Goal: Task Accomplishment & Management: Use online tool/utility

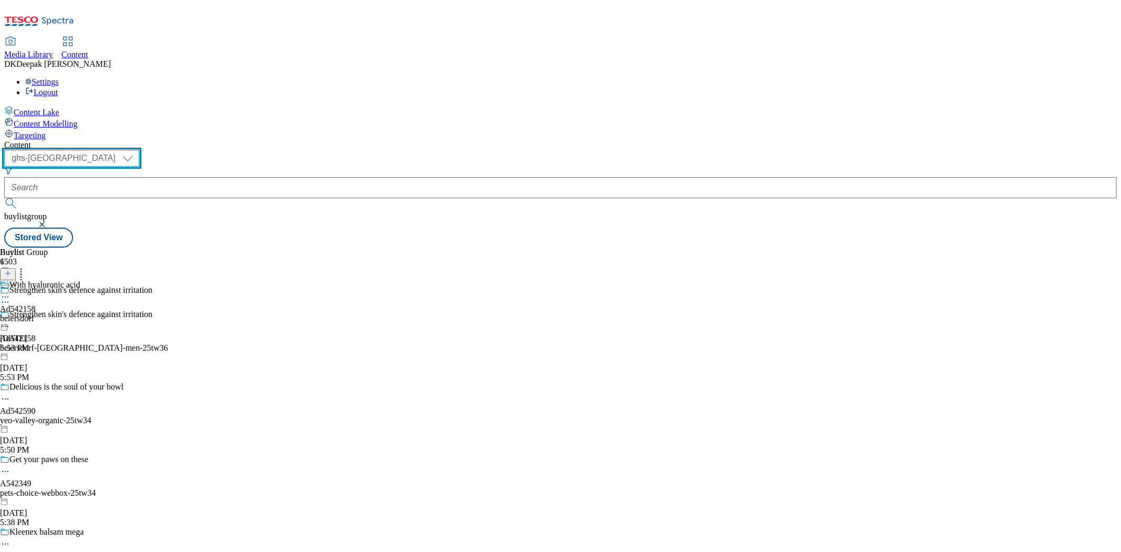
click at [139, 150] on select "ghs-roi ghs-[GEOGRAPHIC_DATA]" at bounding box center [71, 158] width 135 height 17
select select "ghs-roi"
click at [137, 150] on select "ghs-roi ghs-[GEOGRAPHIC_DATA]" at bounding box center [71, 158] width 135 height 17
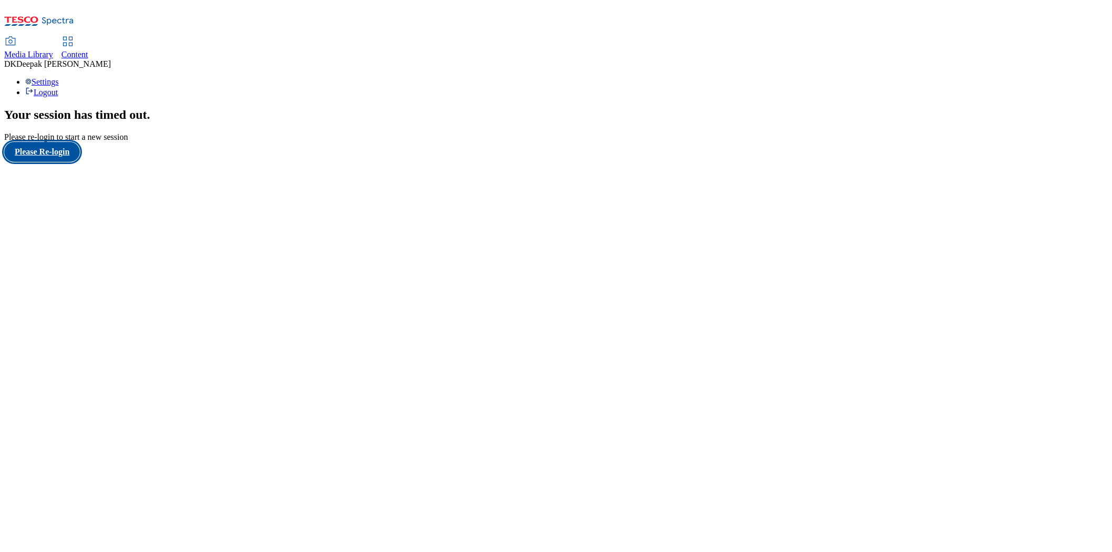
click at [51, 162] on button "Please Re-login" at bounding box center [42, 152] width 76 height 20
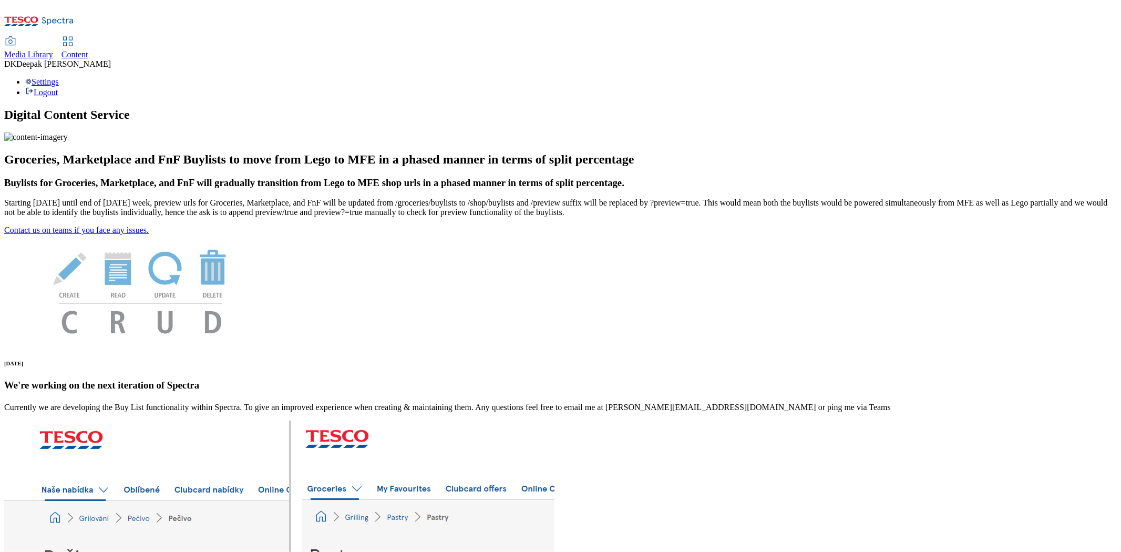
click at [88, 50] on div "Content" at bounding box center [74, 54] width 27 height 9
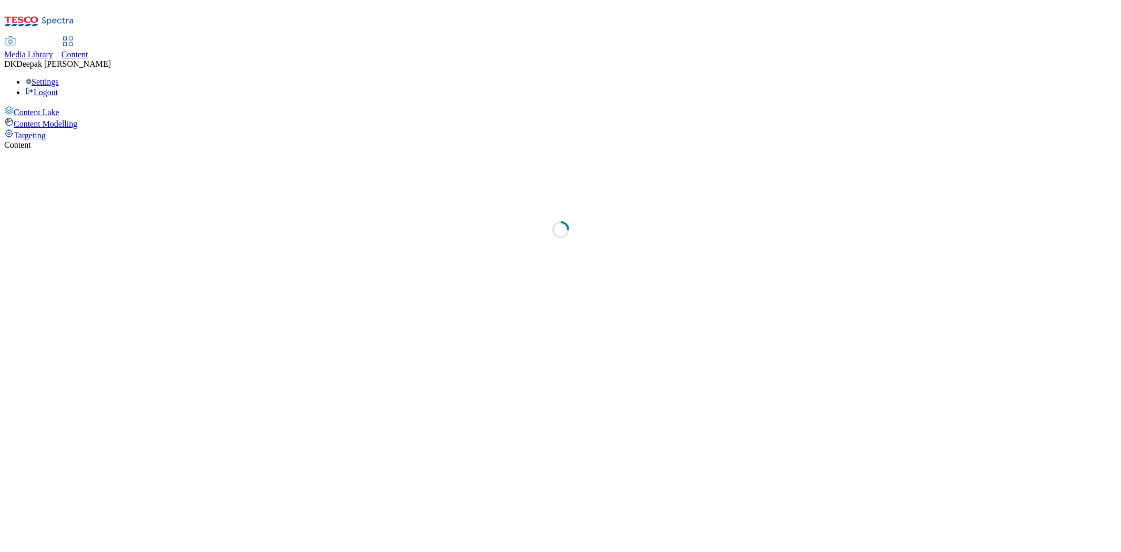
select select "ghs-[GEOGRAPHIC_DATA]"
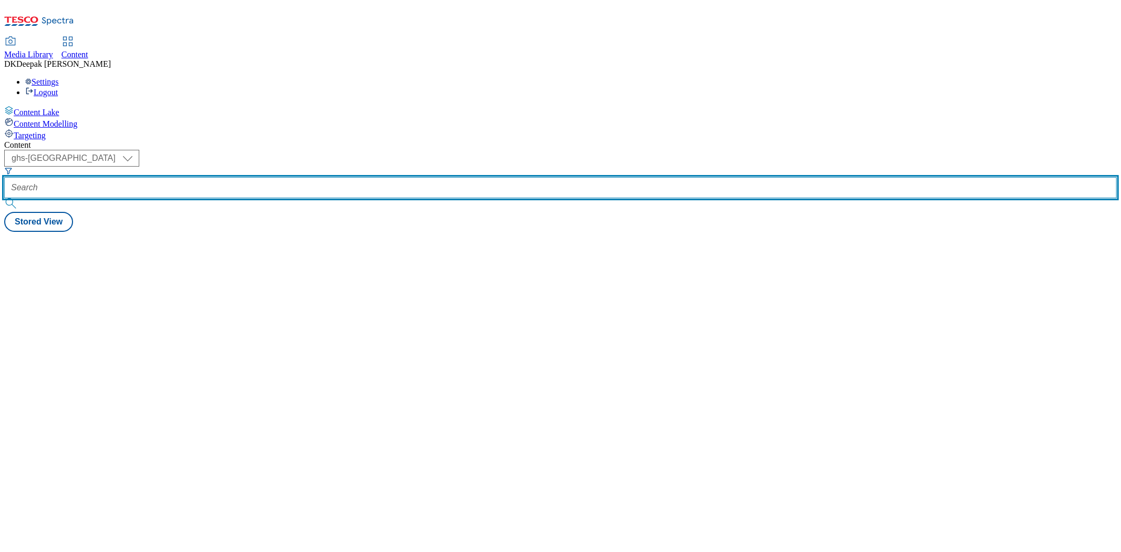
click at [261, 177] on input "text" at bounding box center [560, 187] width 1112 height 21
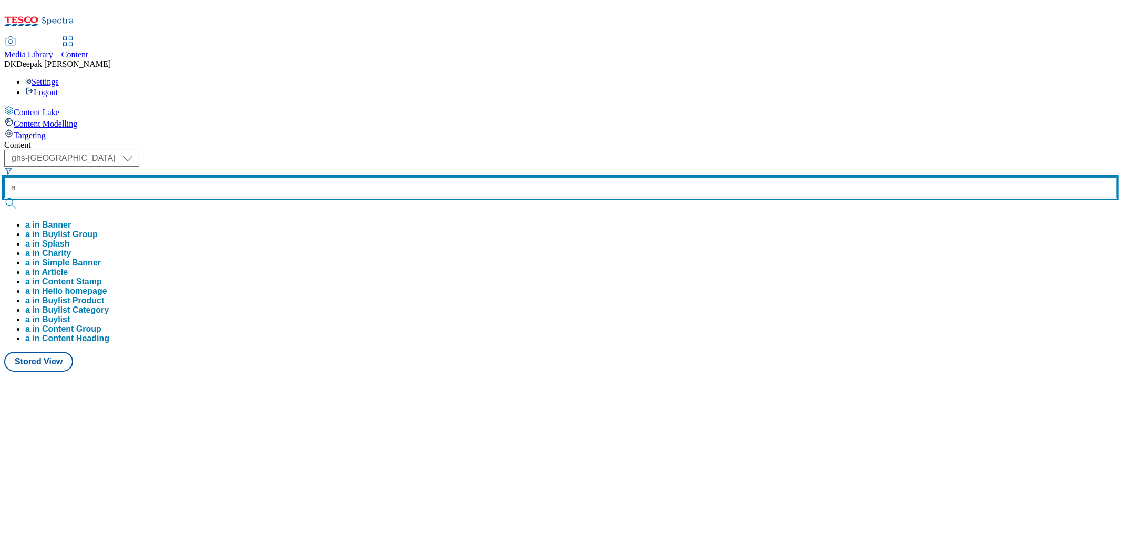
type input "a"
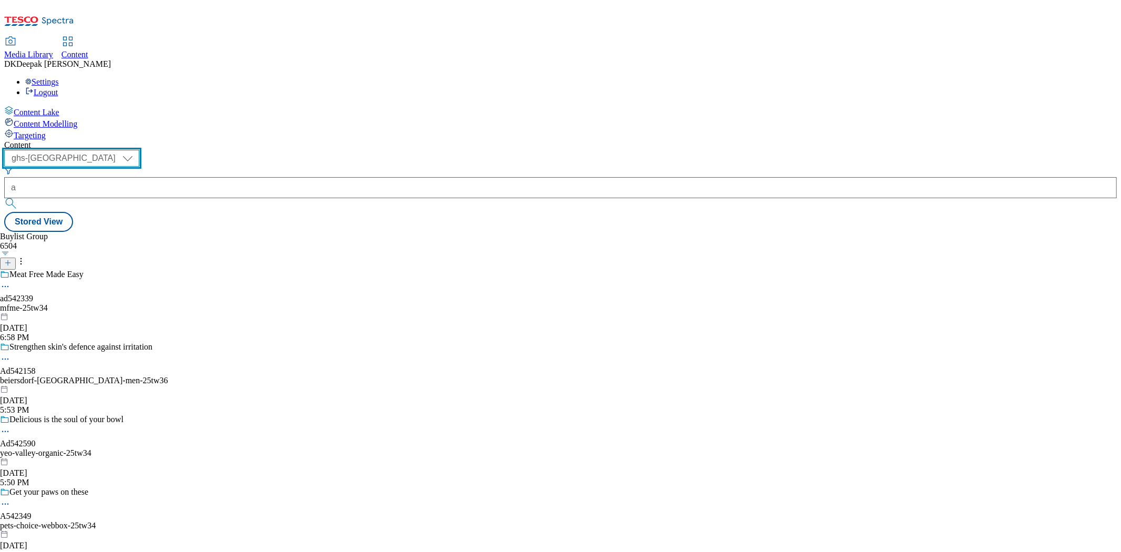
click at [139, 150] on select "ghs-roi ghs-[GEOGRAPHIC_DATA]" at bounding box center [71, 158] width 135 height 17
select select "ghs-roi"
click at [137, 150] on select "ghs-roi ghs-[GEOGRAPHIC_DATA]" at bounding box center [71, 158] width 135 height 17
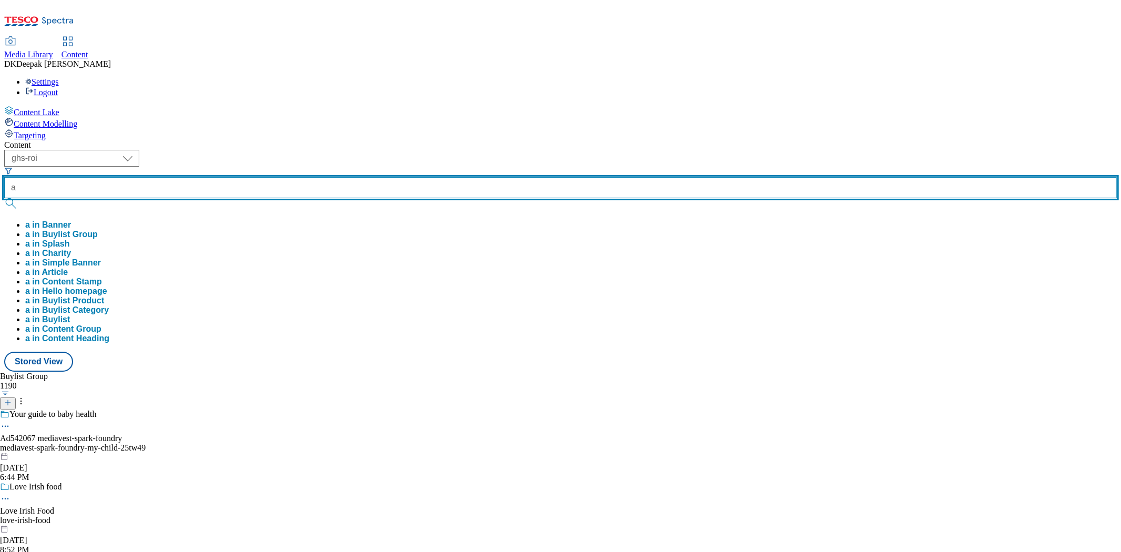
click at [256, 177] on input "a" at bounding box center [560, 187] width 1112 height 21
paste input "542067"
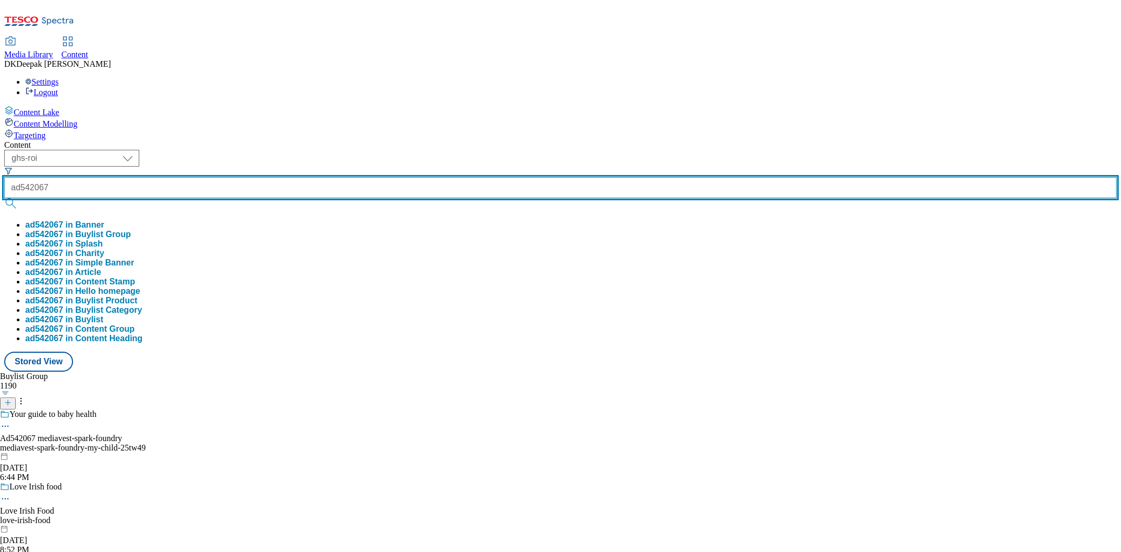
type input "ad542067"
click at [4, 198] on button "submit" at bounding box center [11, 203] width 15 height 11
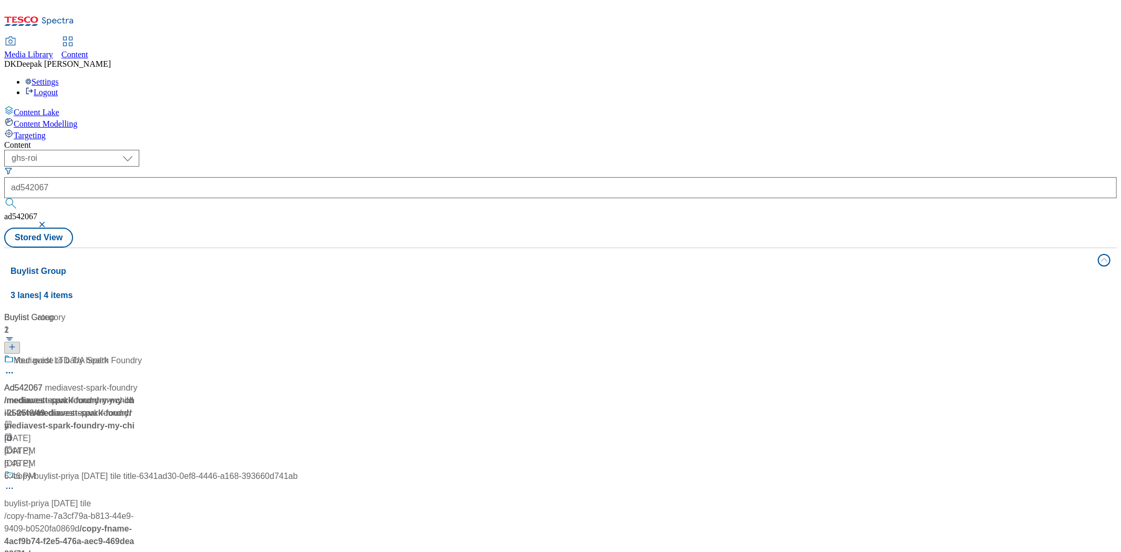
click at [46, 140] on div "Content Lake Content Modelling Targeting" at bounding box center [560, 123] width 1112 height 35
click at [253, 354] on div "Ad542067 / mediavest-spark-foundry-my-child-25tw49 / mediavest-spark-foundry [D…" at bounding box center [150, 412] width 293 height 116
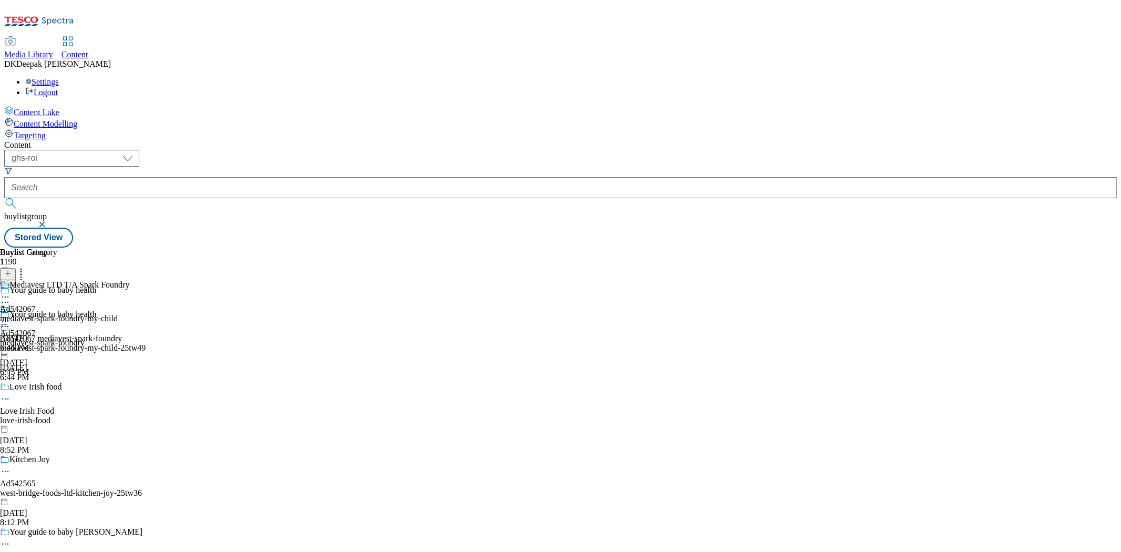
click at [165, 309] on div "Your guide to baby health Ad542067 mediavest-spark-foundry mediavest-spark-foun…" at bounding box center [82, 345] width 165 height 73
click at [4, 326] on circle at bounding box center [3, 327] width 2 height 2
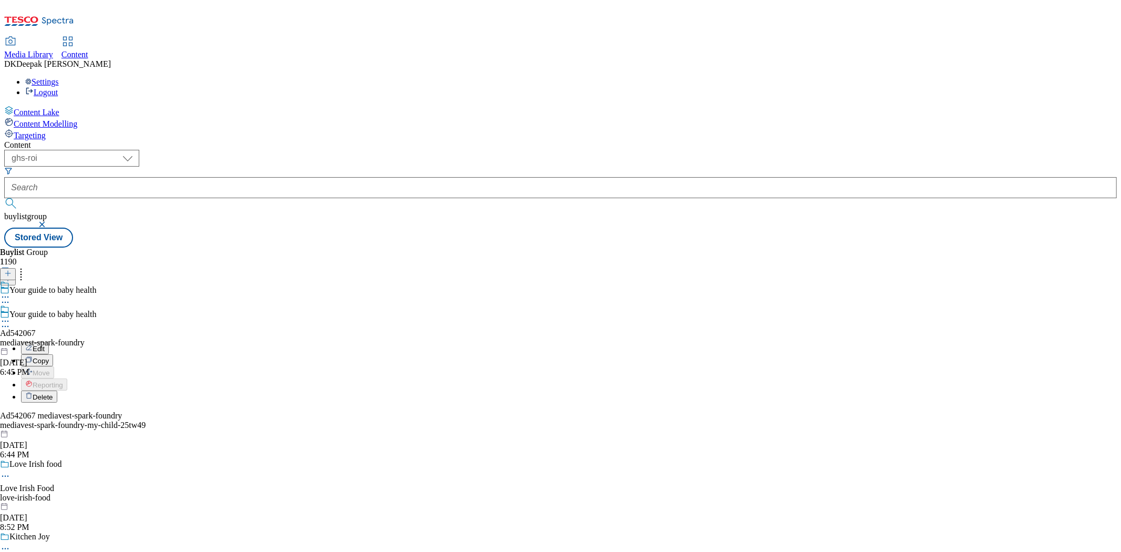
click at [49, 342] on button "Edit" at bounding box center [35, 348] width 28 height 12
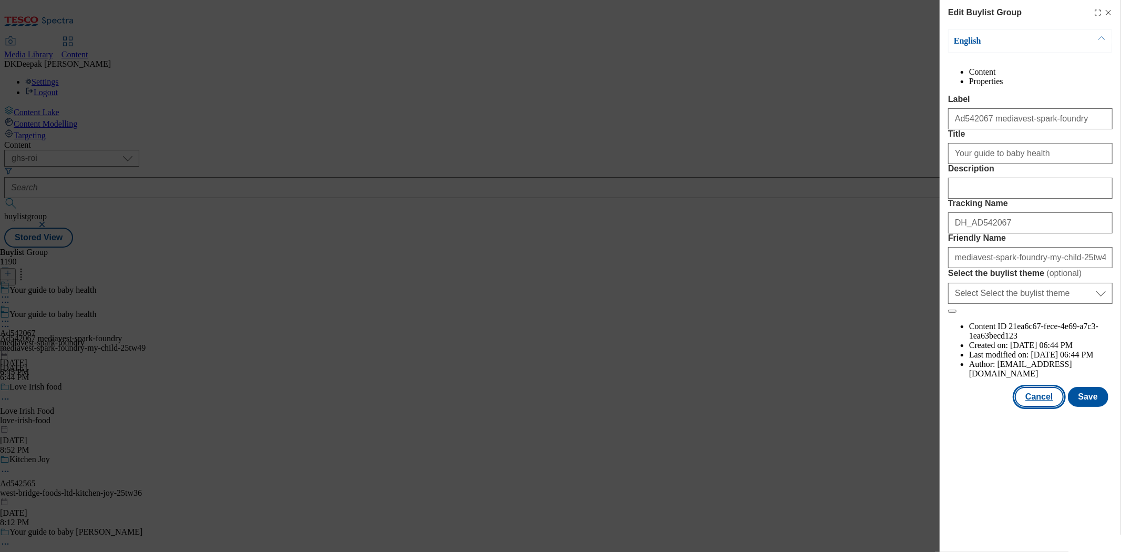
click at [1041, 407] on button "Cancel" at bounding box center [1039, 397] width 48 height 20
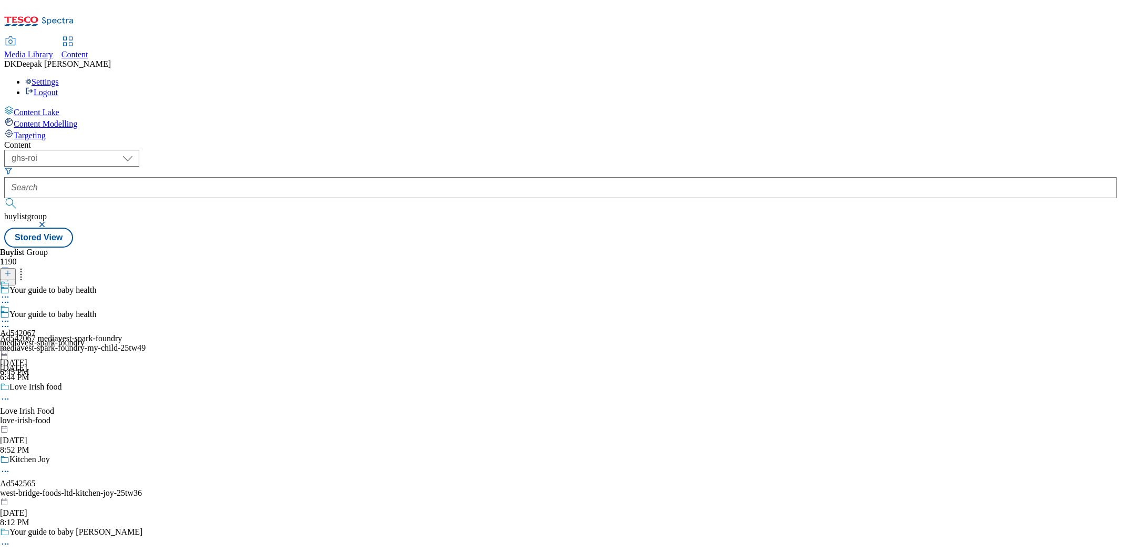
click at [85, 338] on div "mediavest-spark-foundry" at bounding box center [42, 342] width 85 height 9
click at [11, 316] on icon at bounding box center [5, 321] width 11 height 11
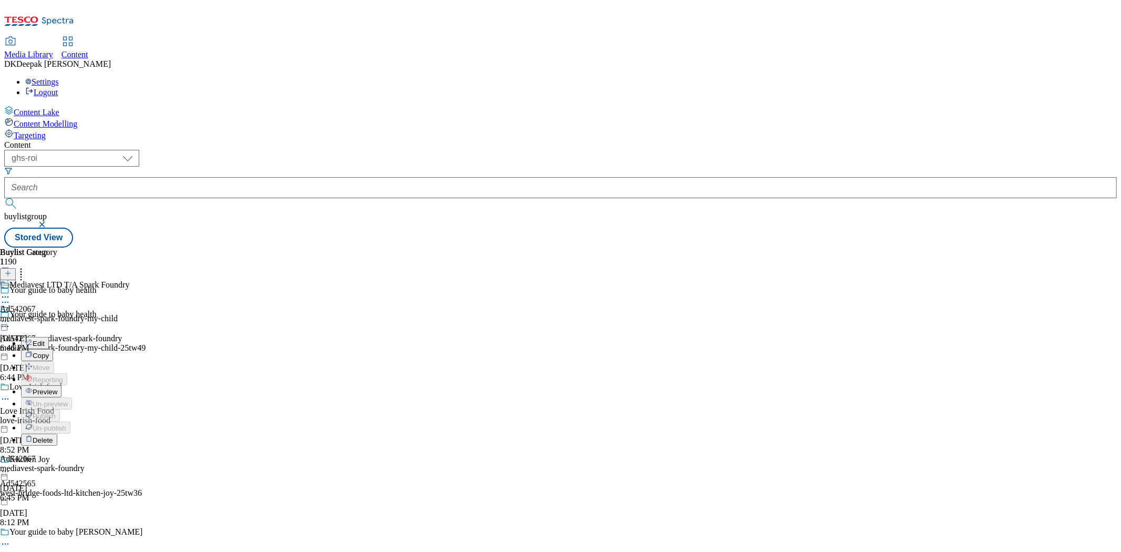
click at [49, 337] on button "Edit" at bounding box center [35, 343] width 28 height 12
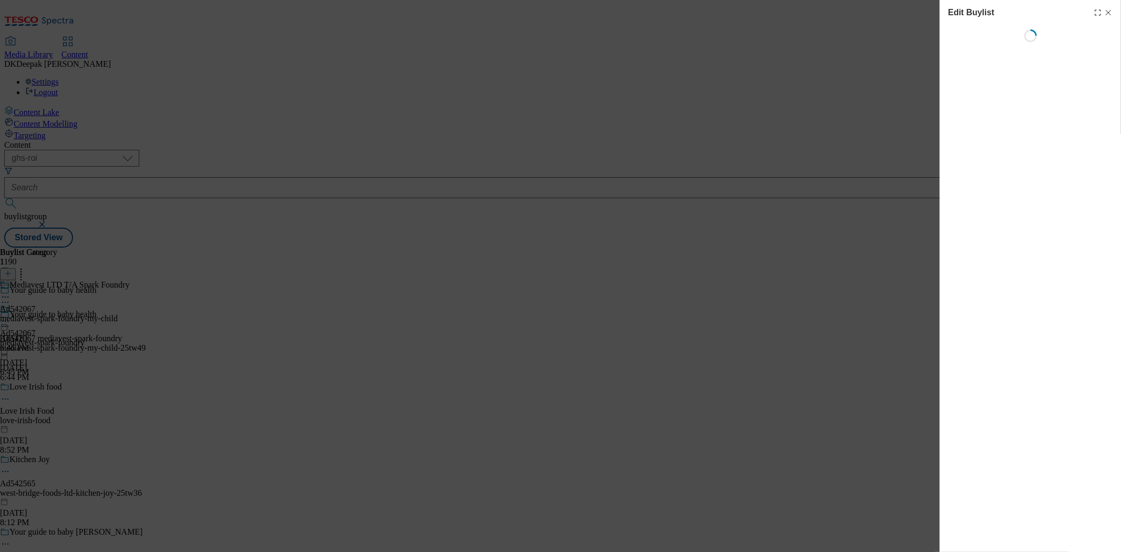
select select "tactical"
select select "supplier funded short term 1-3 weeks"
select select "dunnhumby"
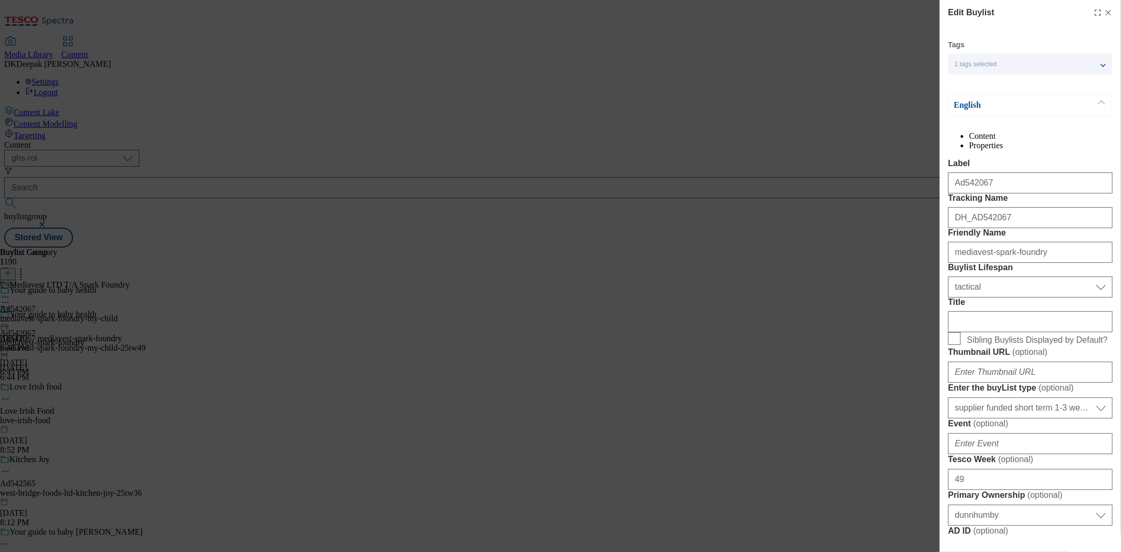
select select "Banner"
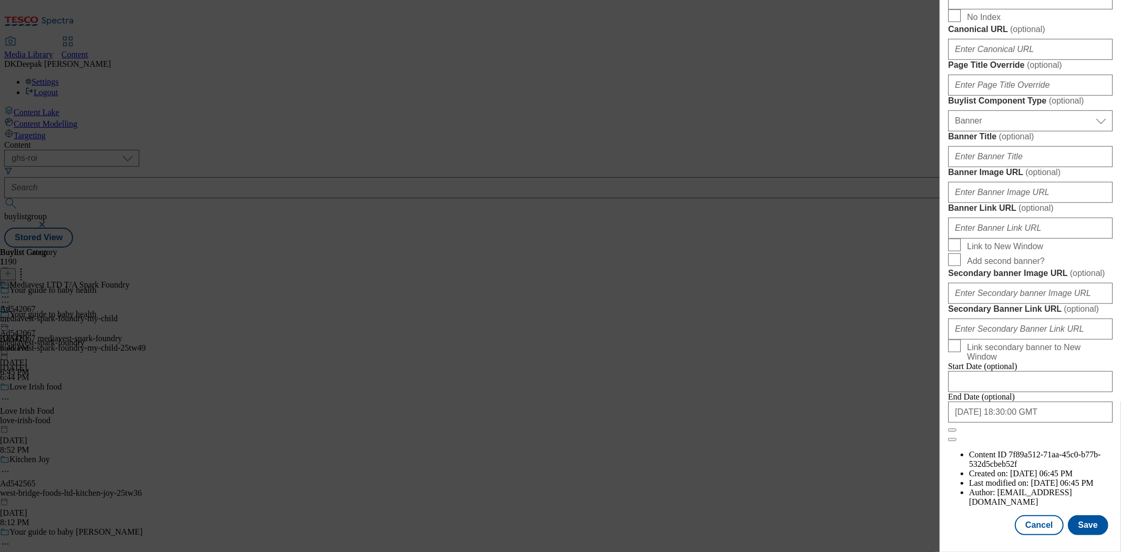
scroll to position [984, 0]
drag, startPoint x: 1028, startPoint y: 515, endPoint x: 849, endPoint y: 388, distance: 219.3
click at [1028, 515] on button "Cancel" at bounding box center [1039, 525] width 48 height 20
select select "tactical"
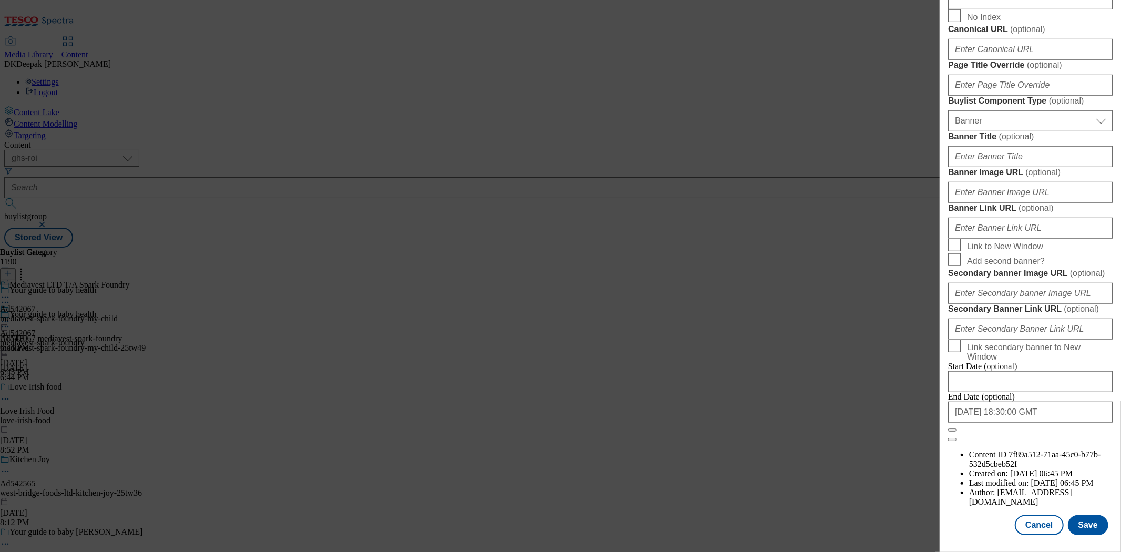
select select "supplier funded short term 1-3 weeks"
select select "dunnhumby"
select select "Banner"
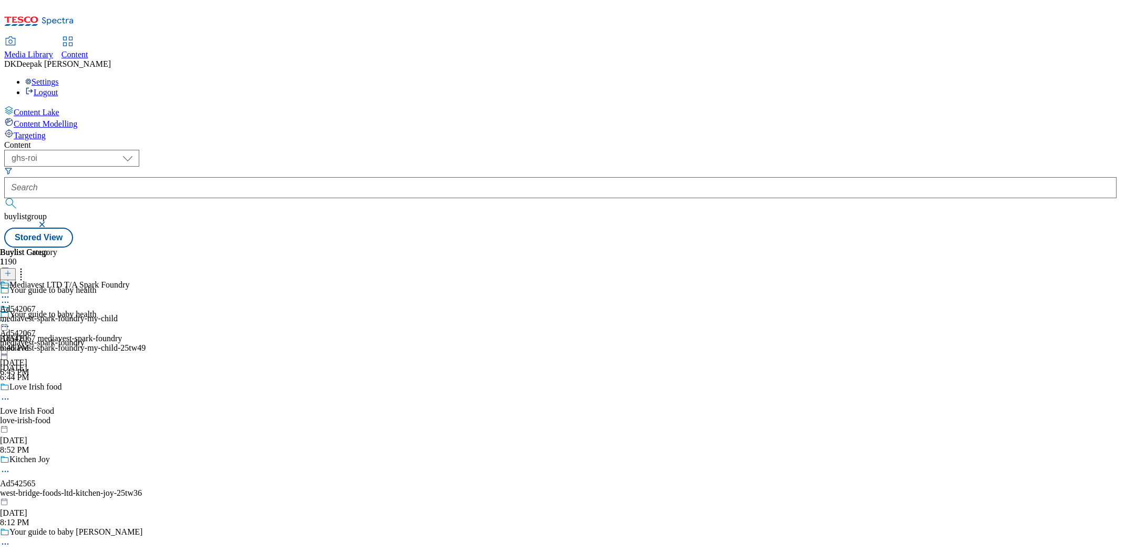
drag, startPoint x: 683, startPoint y: 164, endPoint x: 678, endPoint y: 168, distance: 6.7
click at [11, 292] on icon at bounding box center [5, 297] width 11 height 11
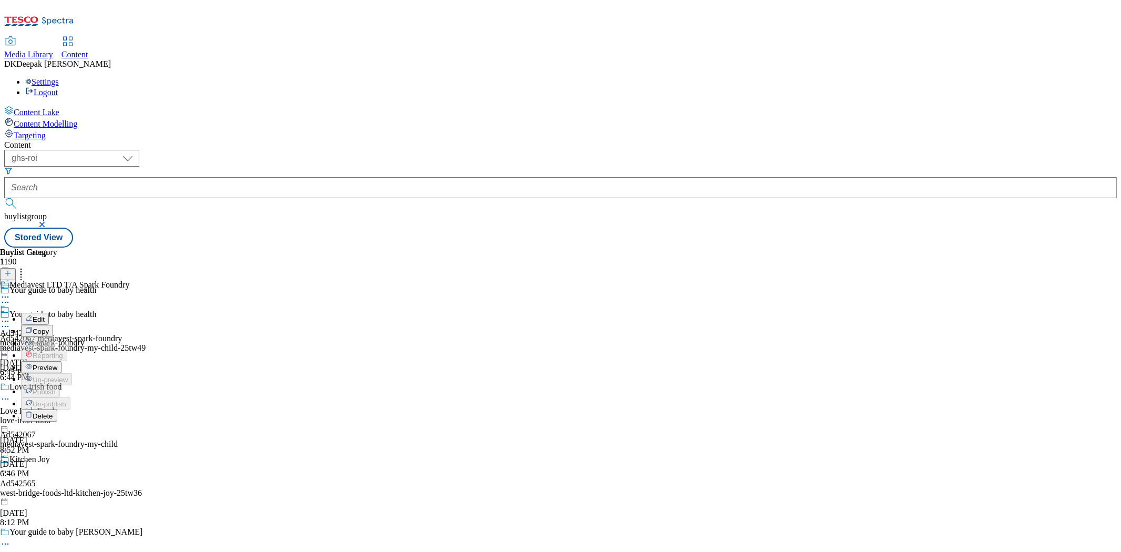
click at [49, 313] on button "Edit" at bounding box center [35, 319] width 28 height 12
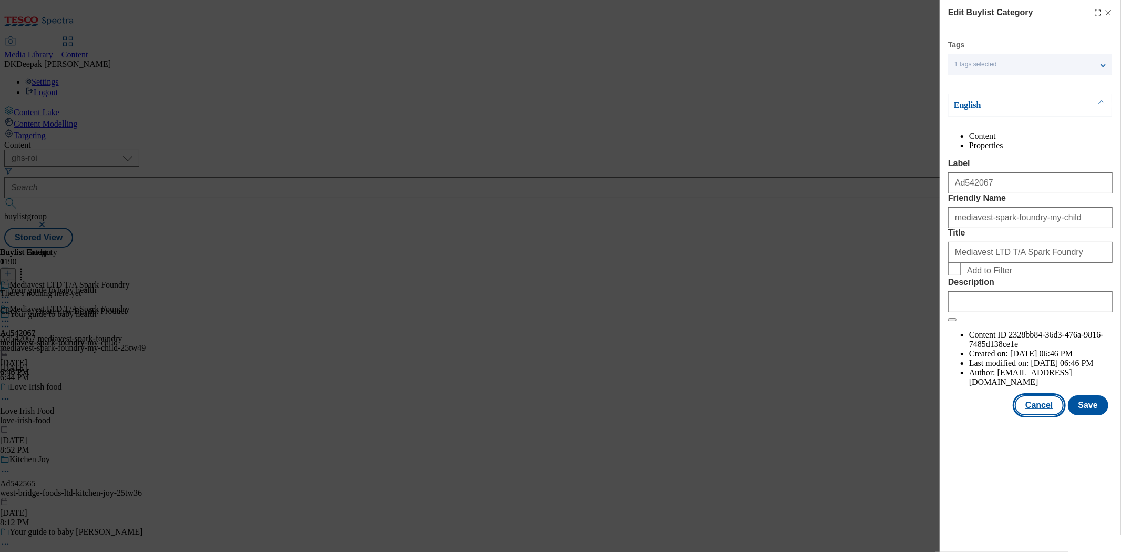
click at [1046, 415] on button "Cancel" at bounding box center [1039, 405] width 48 height 20
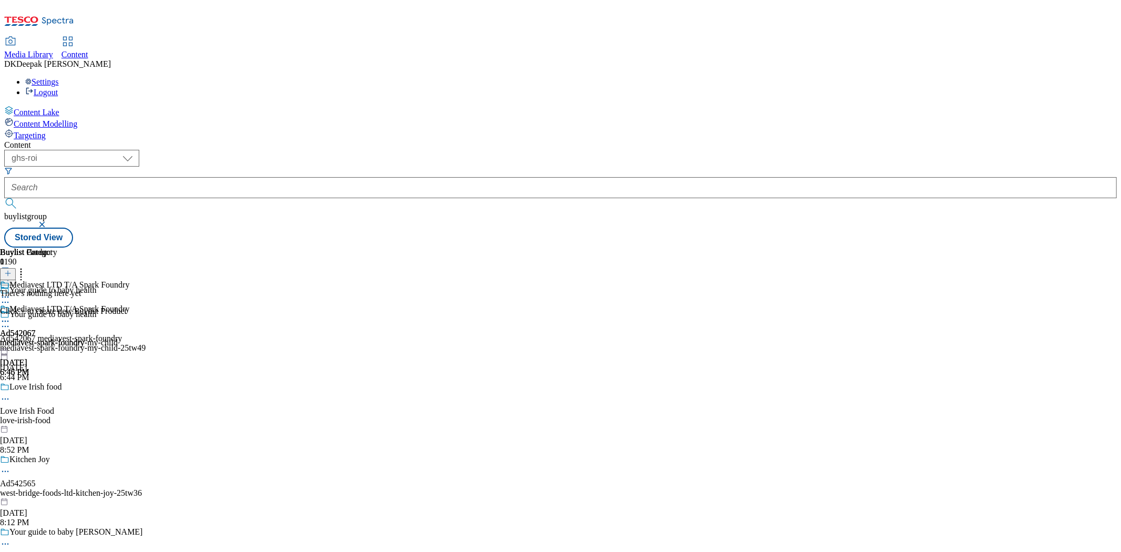
click at [11, 316] on icon at bounding box center [5, 321] width 11 height 11
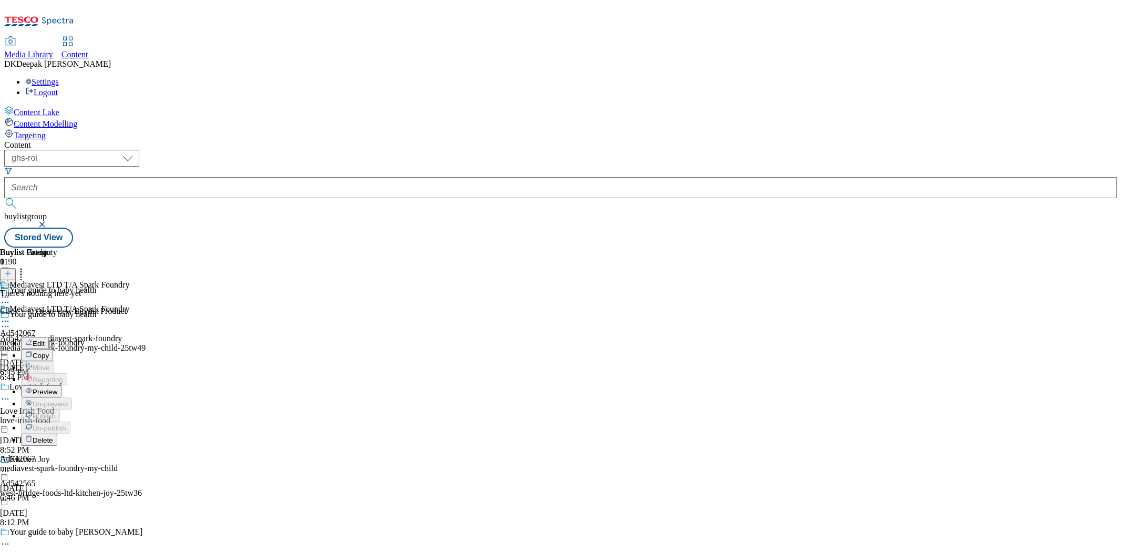
click at [57, 388] on span "Preview" at bounding box center [45, 392] width 25 height 8
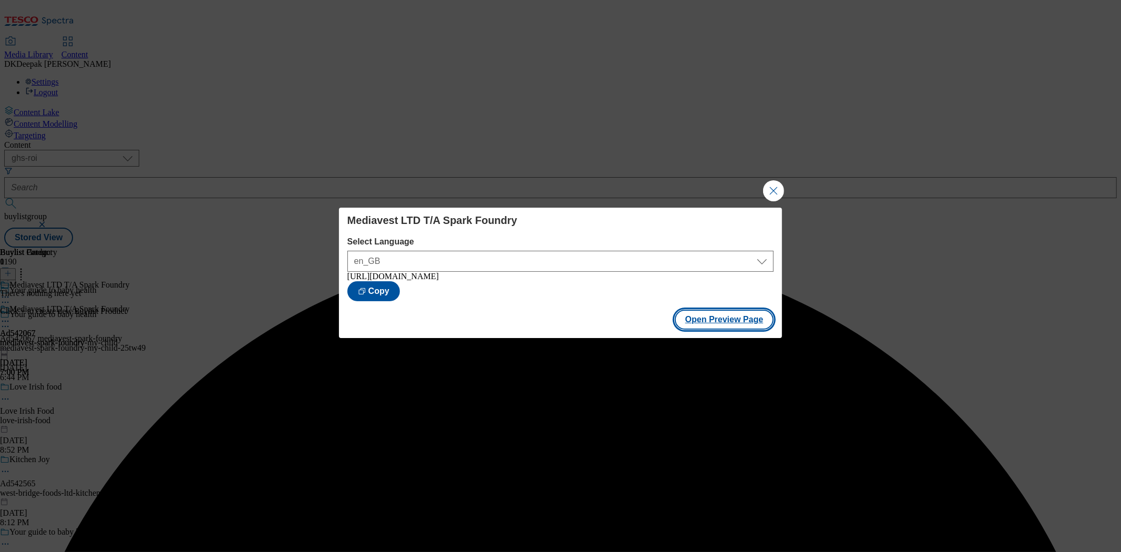
click at [686, 321] on button "Open Preview Page" at bounding box center [724, 319] width 99 height 20
drag, startPoint x: 774, startPoint y: 192, endPoint x: 741, endPoint y: 184, distance: 34.0
click at [774, 192] on button "Close Modal" at bounding box center [773, 190] width 21 height 21
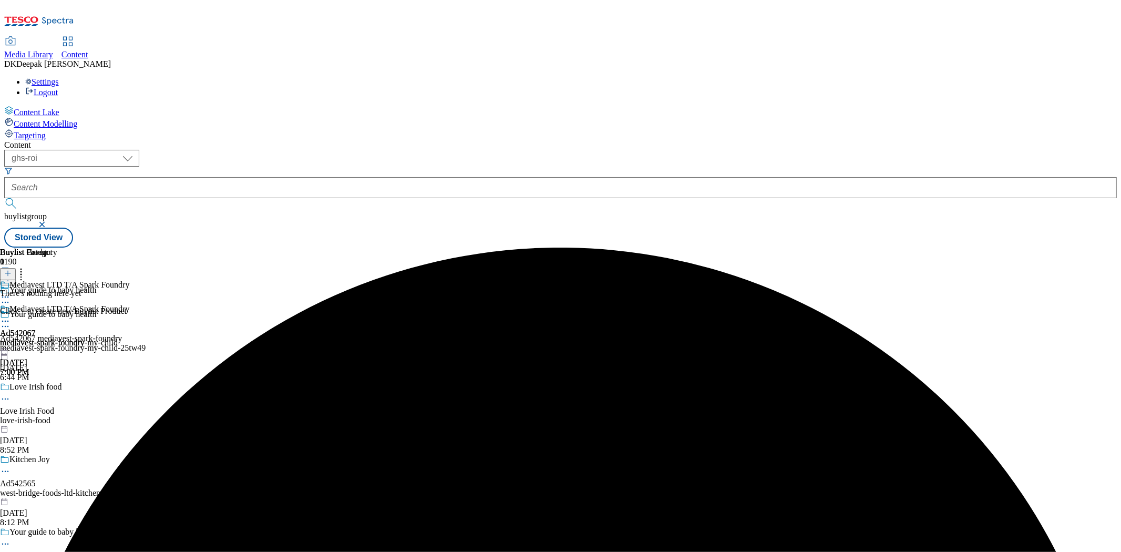
click at [11, 316] on icon at bounding box center [5, 321] width 11 height 11
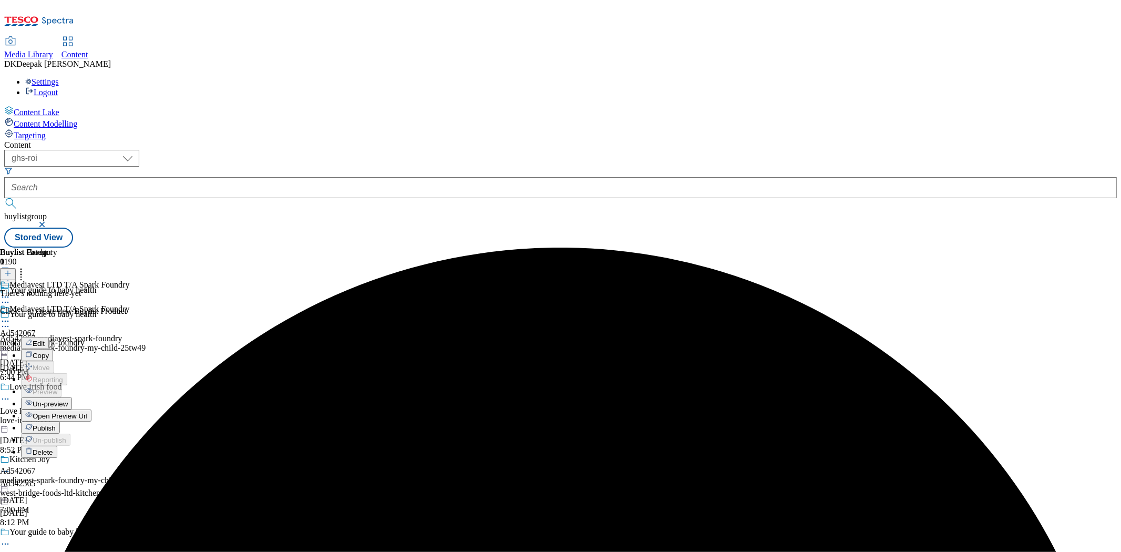
click at [56, 424] on span "Publish" at bounding box center [44, 428] width 23 height 8
